Goal: Task Accomplishment & Management: Manage account settings

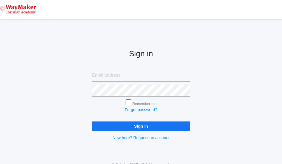
type input "[EMAIL_ADDRESS][DOMAIN_NAME]"
click at [166, 125] on input "Sign in" at bounding box center [141, 126] width 98 height 9
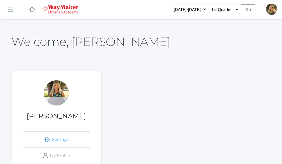
click at [64, 139] on link "icons/ui/navigation/settings Created with Sketch. Settings" at bounding box center [56, 140] width 67 height 16
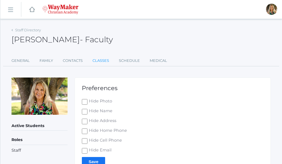
click at [97, 62] on link "Classes" at bounding box center [100, 60] width 17 height 11
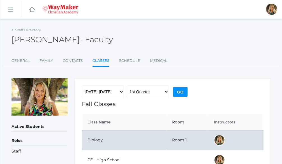
click at [95, 138] on td "Biology" at bounding box center [124, 140] width 85 height 20
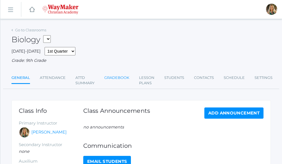
click at [123, 79] on link "Gradebook" at bounding box center [116, 77] width 25 height 11
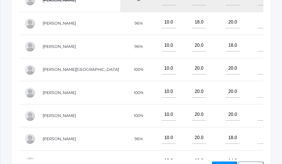
scroll to position [213, 0]
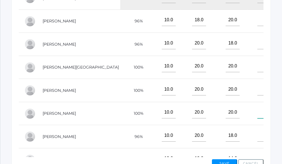
click at [257, 119] on input"] "text" at bounding box center [264, 112] width 14 height 12
type input"] "19"
click at [257, 26] on input"] "text" at bounding box center [264, 20] width 14 height 12
type input"] "18"
click at [257, 73] on input"] "text" at bounding box center [264, 66] width 14 height 12
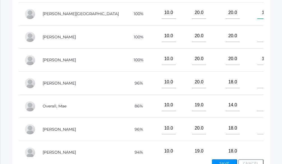
scroll to position [56, 0]
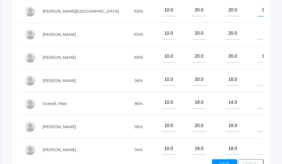
type input"] "19"
click at [257, 132] on input"] "text" at bounding box center [264, 126] width 14 height 12
type input"] "15"
click at [257, 39] on input"] "text" at bounding box center [264, 33] width 14 height 12
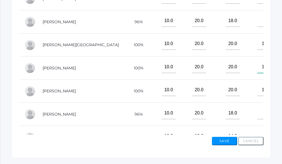
scroll to position [237, 0]
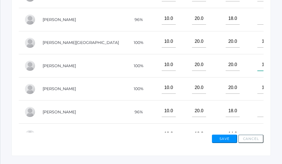
type input"] "18"
click at [257, 117] on input"] "text" at bounding box center [264, 111] width 14 height 12
type input"] "19"
click at [227, 143] on button "Save" at bounding box center [224, 139] width 25 height 8
